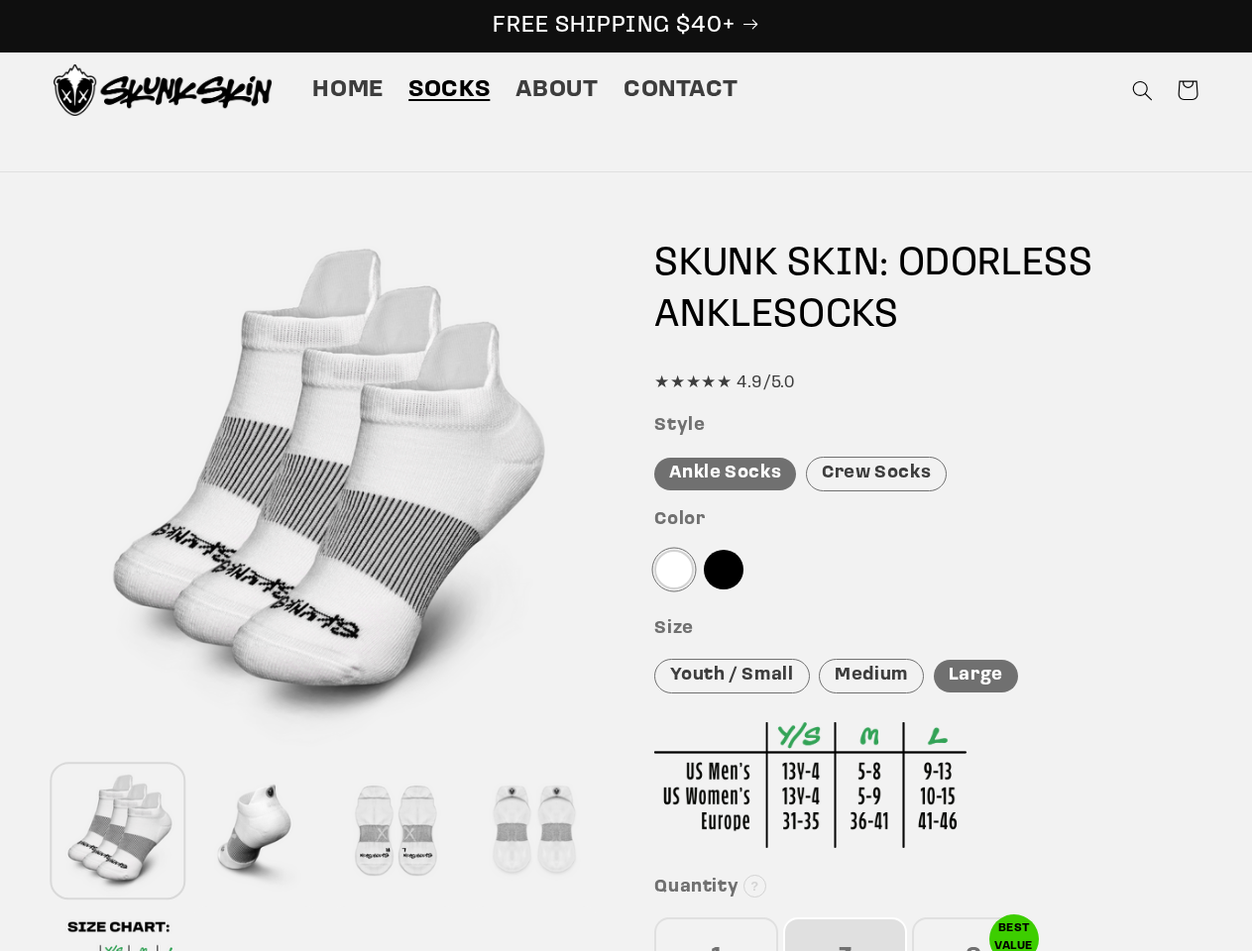
click at [1142, 90] on icon "Search" at bounding box center [1142, 90] width 21 height 21
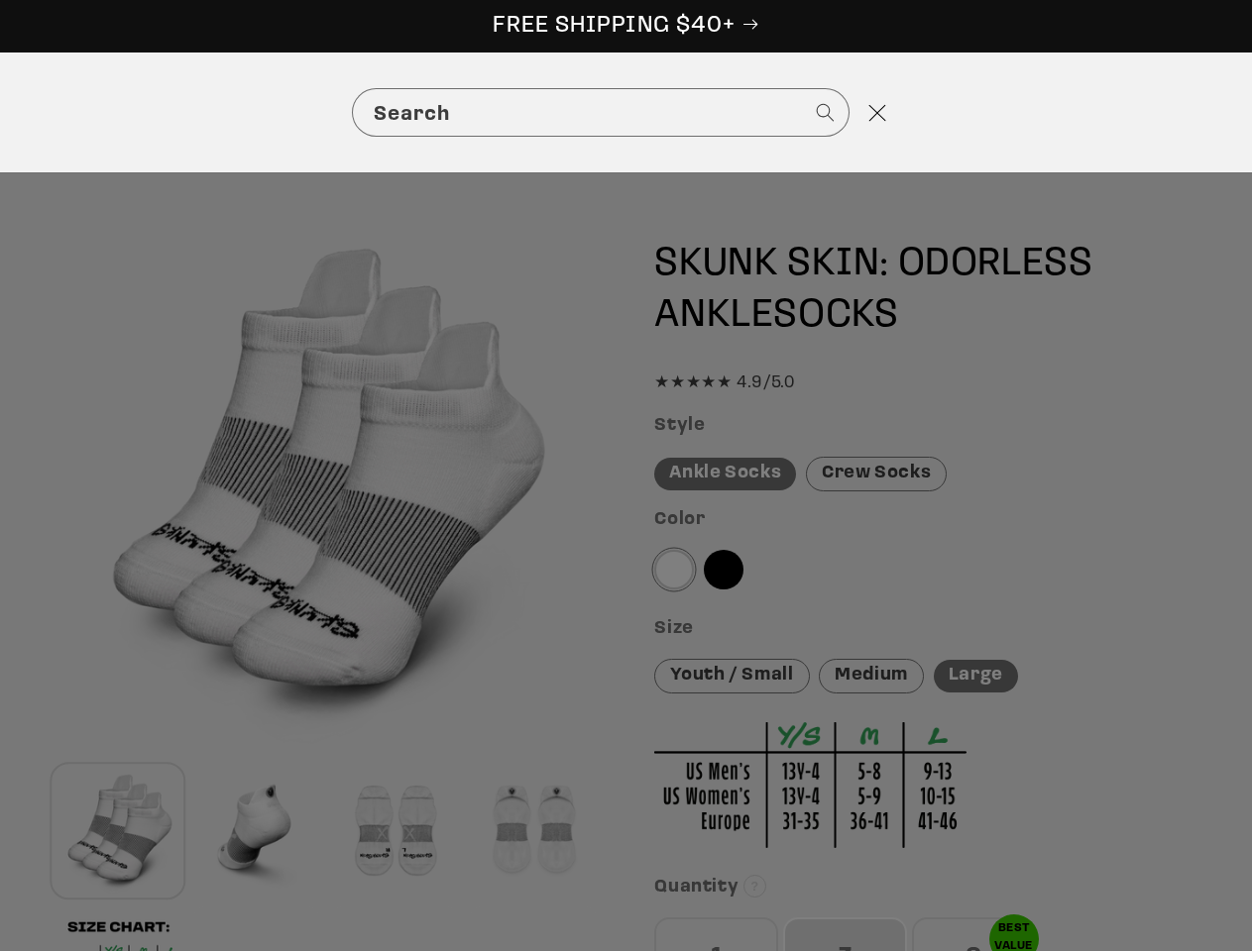
click at [1145, 114] on div "Search" at bounding box center [626, 113] width 1252 height 120
click at [0, 113] on div "Search" at bounding box center [0, 113] width 0 height 0
click at [257, 832] on div at bounding box center [256, 831] width 129 height 131
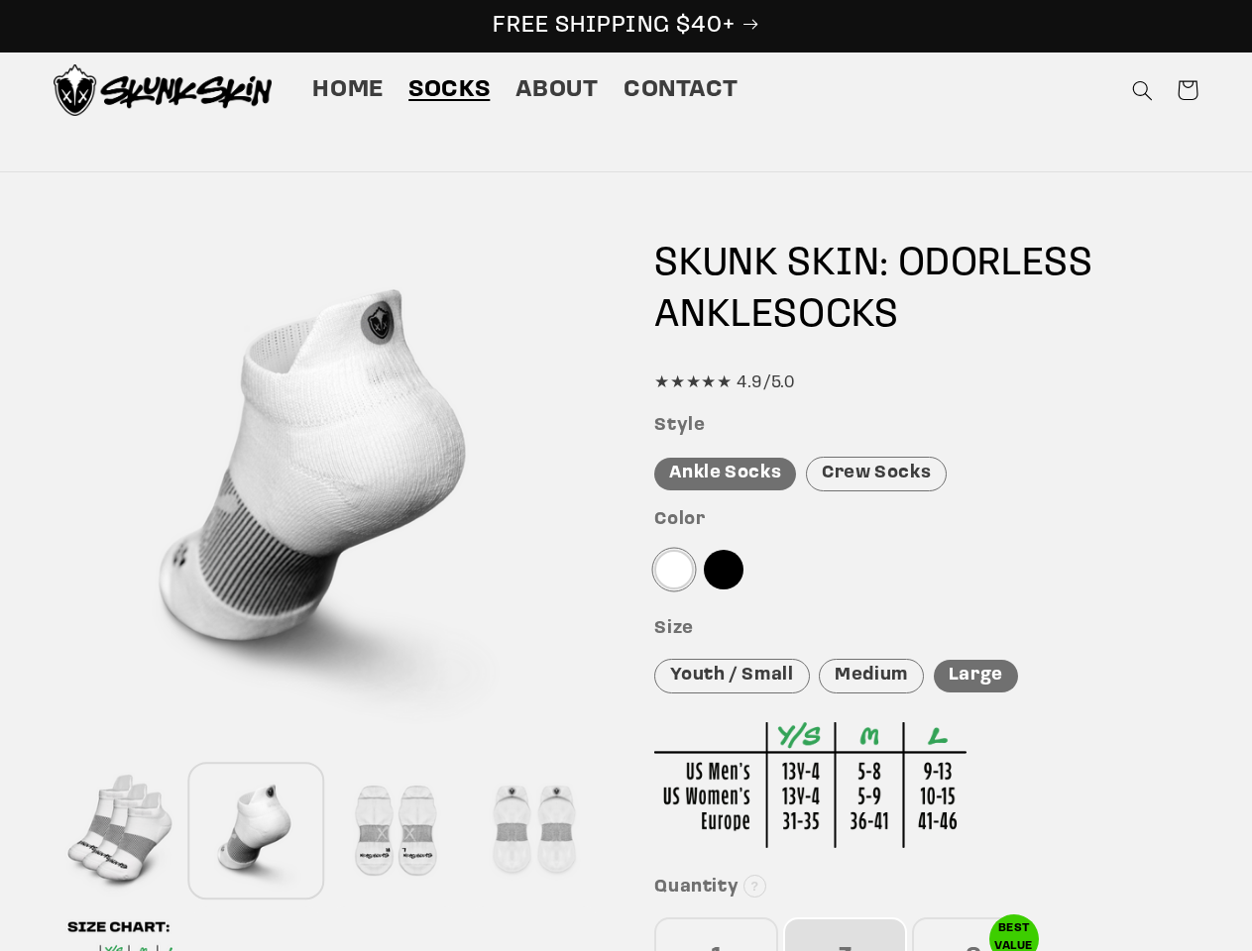
click at [394, 832] on div at bounding box center [394, 831] width 129 height 131
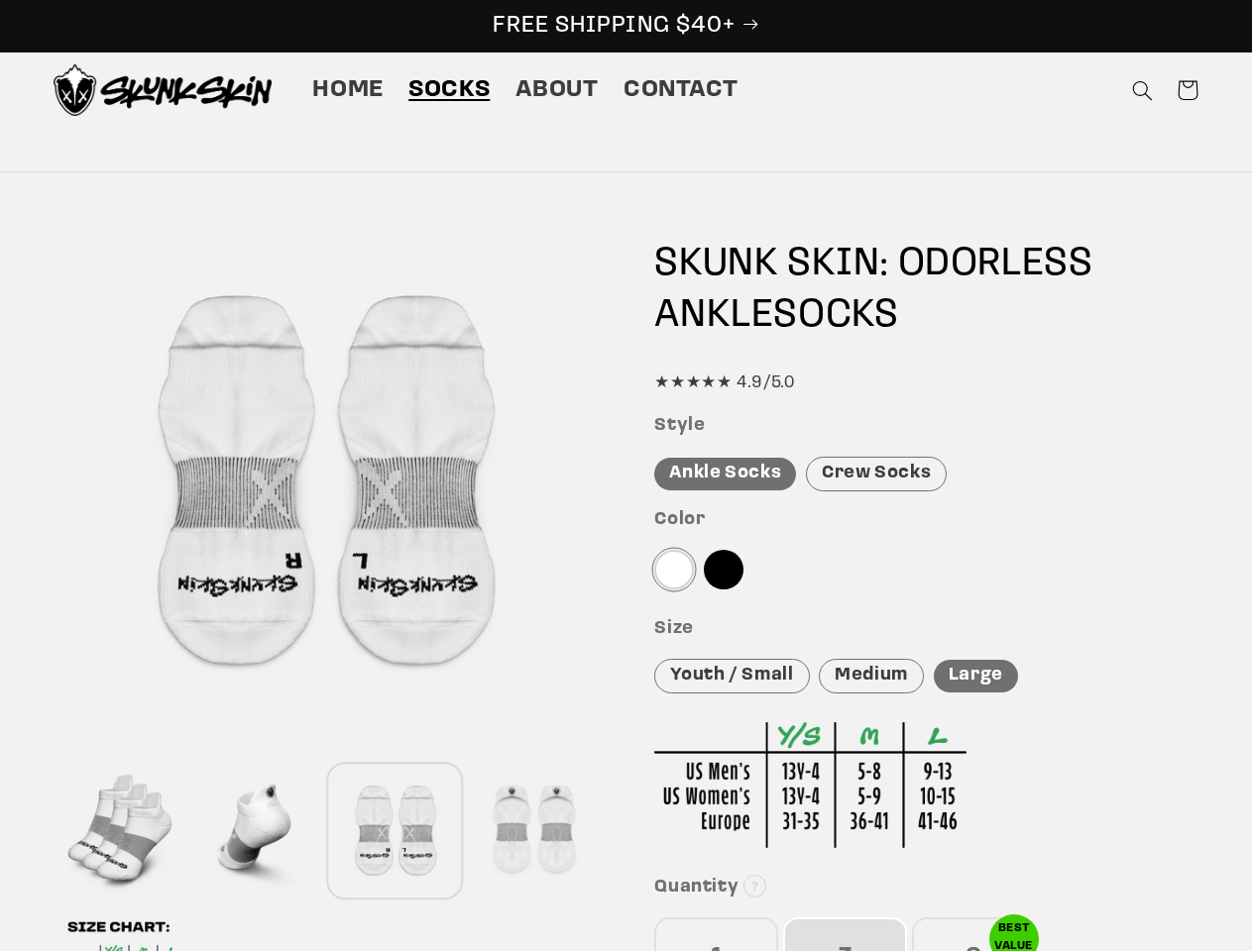
click at [533, 832] on div at bounding box center [533, 831] width 129 height 131
